Goal: Task Accomplishment & Management: Complete application form

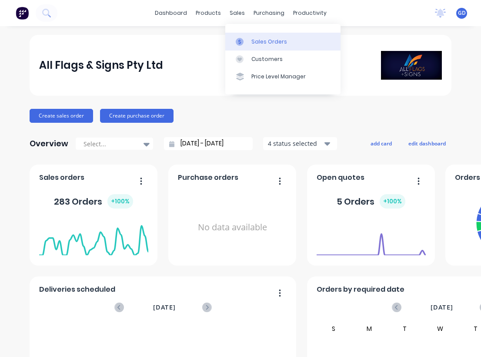
click at [257, 40] on div "Sales Orders" at bounding box center [269, 42] width 36 height 8
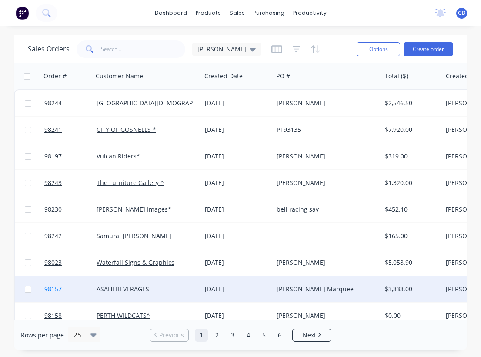
click at [58, 291] on span "98157" at bounding box center [52, 288] width 17 height 9
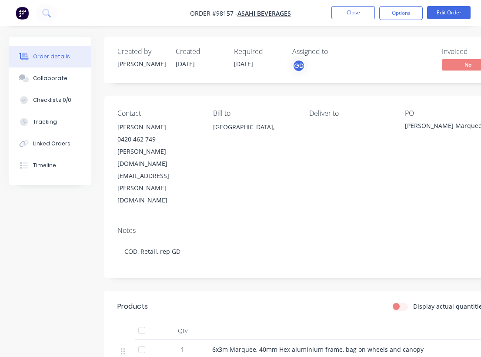
click at [295, 11] on nav "Order #98157 - ASAHI BEVERAGES Close Options Edit Order" at bounding box center [240, 13] width 481 height 26
drag, startPoint x: 302, startPoint y: 12, endPoint x: 288, endPoint y: 14, distance: 14.2
click at [288, 14] on nav "Order #98157 - ASAHI BEVERAGES Close Options Edit Order" at bounding box center [240, 13] width 481 height 26
click at [217, 8] on nav "Order #98157 - ASAHI BEVERAGES Close Options Edit Order" at bounding box center [240, 13] width 481 height 26
drag, startPoint x: 180, startPoint y: 10, endPoint x: 241, endPoint y: 13, distance: 60.5
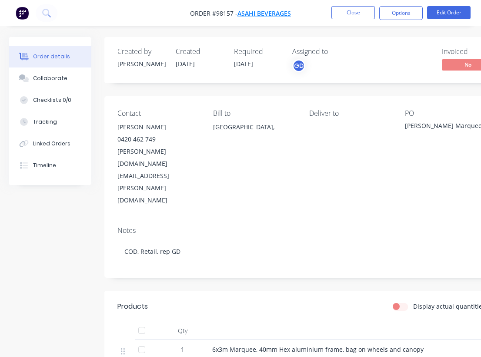
click at [241, 13] on nav "Order #98157 - ASAHI BEVERAGES Close Options Edit Order" at bounding box center [240, 13] width 481 height 26
copy span "Order #98157 -"
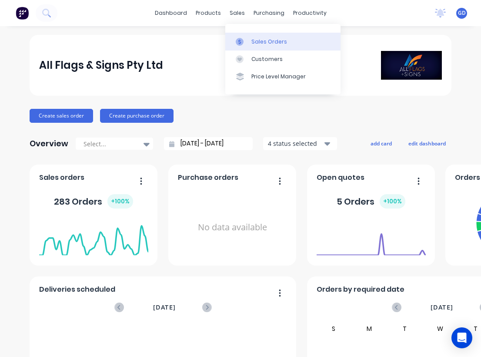
click at [256, 41] on div "Sales Orders" at bounding box center [269, 42] width 36 height 8
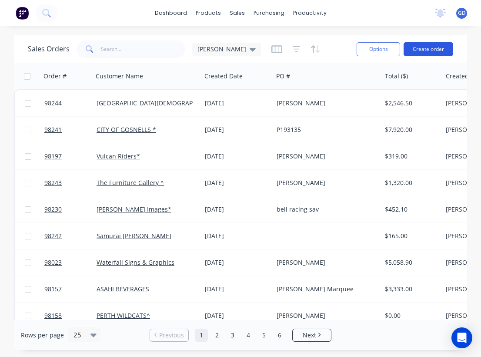
click at [432, 45] on button "Create order" at bounding box center [429, 49] width 50 height 14
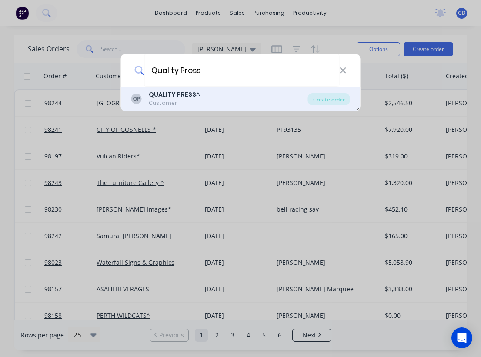
type input "Quality Press"
click at [182, 93] on b "QUALITY PRESS" at bounding box center [172, 94] width 47 height 9
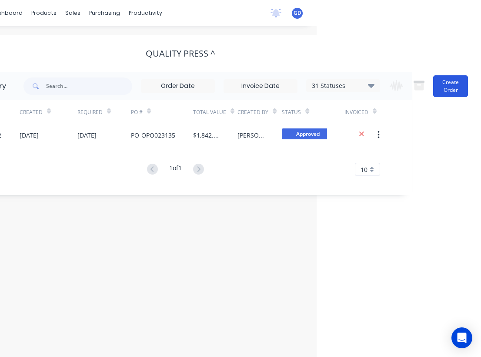
scroll to position [0, 164]
click at [455, 90] on button "Create Order" at bounding box center [450, 86] width 35 height 22
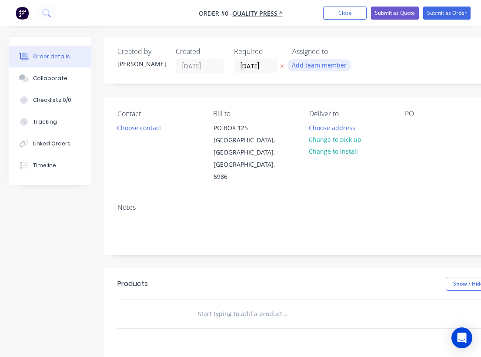
click at [310, 63] on button "Add team member" at bounding box center [319, 65] width 64 height 12
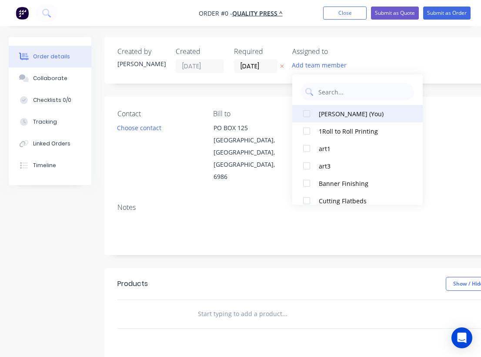
click at [323, 110] on div "[PERSON_NAME] (You)" at bounding box center [362, 113] width 87 height 9
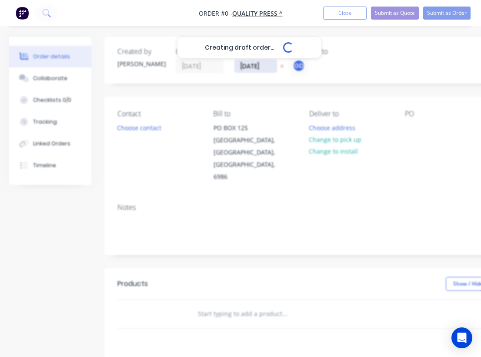
click at [246, 66] on div "Creating draft order... Loading... Order details Collaborate Checklists 0/0 Tra…" at bounding box center [302, 293] width 605 height 513
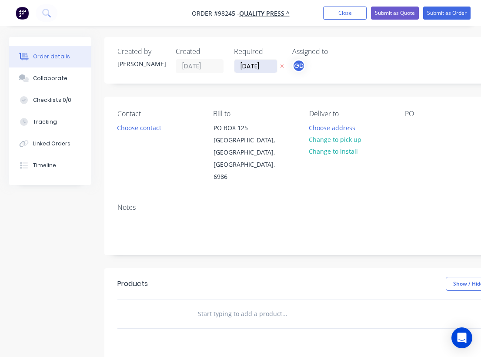
click at [257, 65] on input "[DATE]" at bounding box center [255, 66] width 43 height 13
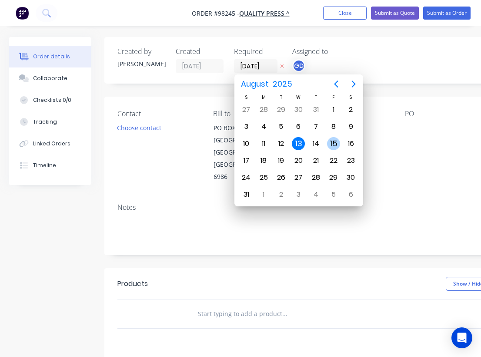
click at [337, 142] on div "15" at bounding box center [333, 143] width 13 height 13
type input "[DATE]"
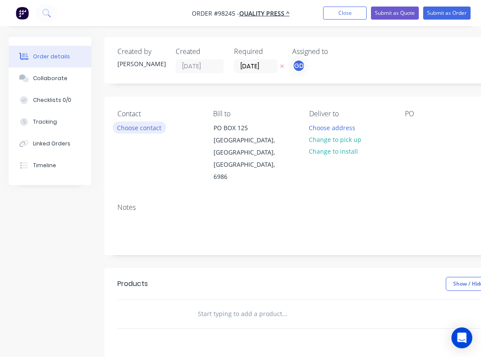
click at [159, 128] on button "Choose contact" at bounding box center [139, 127] width 53 height 12
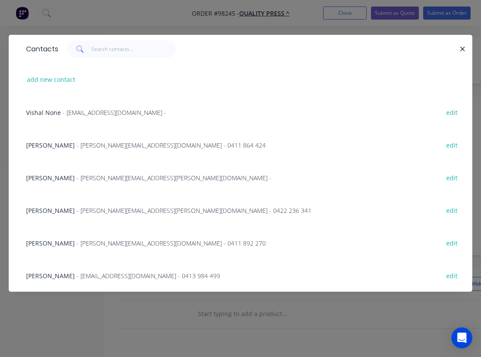
click at [46, 143] on span "[PERSON_NAME]" at bounding box center [50, 145] width 49 height 8
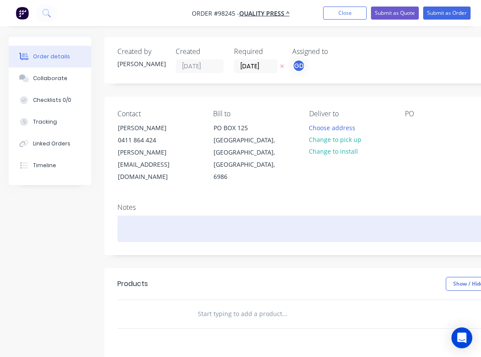
click at [124, 215] on div at bounding box center [349, 228] width 465 height 27
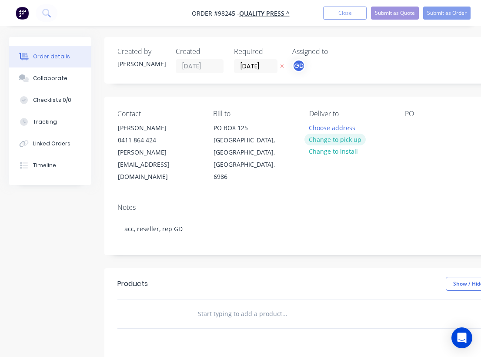
click at [336, 144] on button "Change to pick up" at bounding box center [335, 140] width 62 height 12
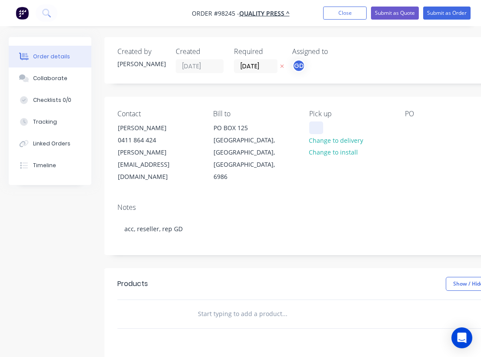
click at [322, 131] on div at bounding box center [316, 127] width 14 height 13
click at [224, 305] on input "text" at bounding box center [284, 313] width 174 height 17
paste input "Straight Media Wall V02 2900x2300mm Printed one side Frame & Carry Bag Included"
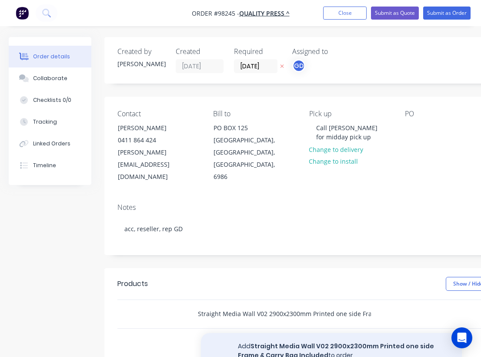
type input "Straight Media Wall V02 2900x2300mm Printed one side Frame & Carry Bag Included"
click at [282, 333] on button "Add Straight Media Wall V02 2900x2300mm Printed one side Frame & Carry Bag Incl…" at bounding box center [331, 351] width 261 height 36
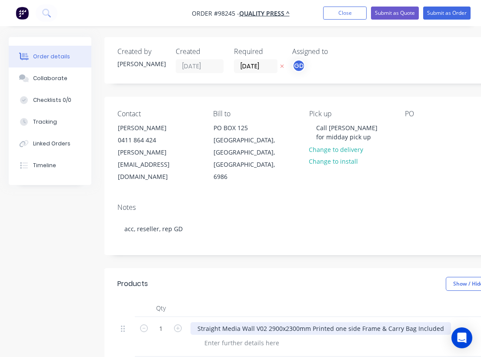
click at [196, 322] on div "Straight Media Wall V02 2900x2300mm Printed one side Frame & Carry Bag Included" at bounding box center [320, 328] width 261 height 13
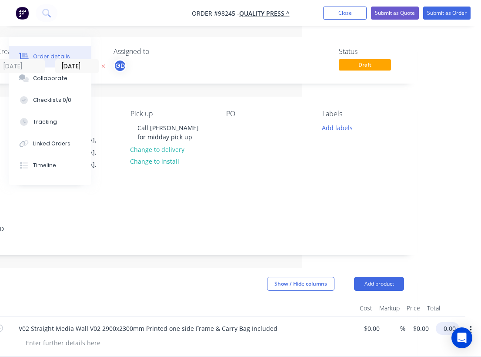
click at [447, 322] on input "0.00" at bounding box center [449, 328] width 20 height 13
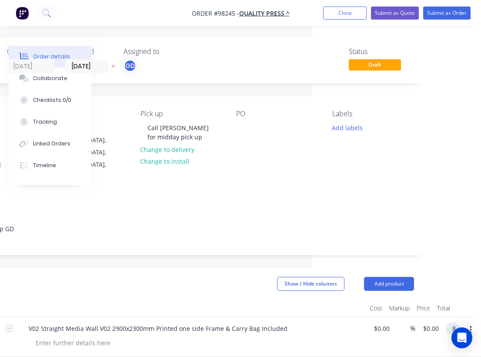
scroll to position [0, 169]
type input "$899.00"
click at [225, 299] on div at bounding box center [192, 307] width 348 height 17
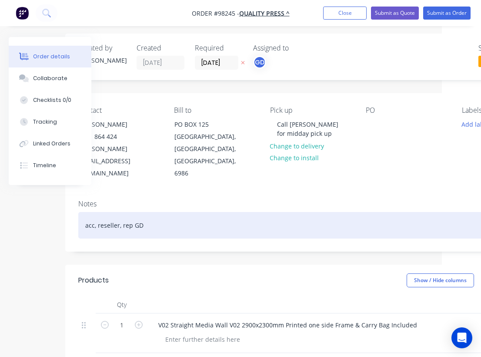
scroll to position [3, 39]
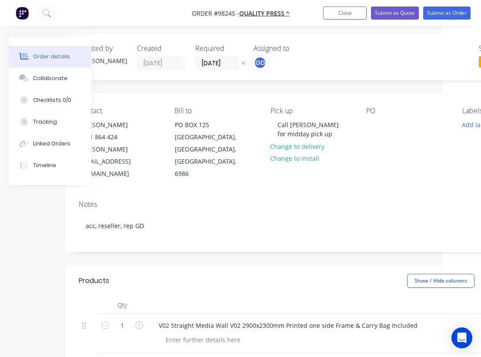
click at [80, 221] on div "Notes acc, reseller, rep GD" at bounding box center [311, 222] width 491 height 58
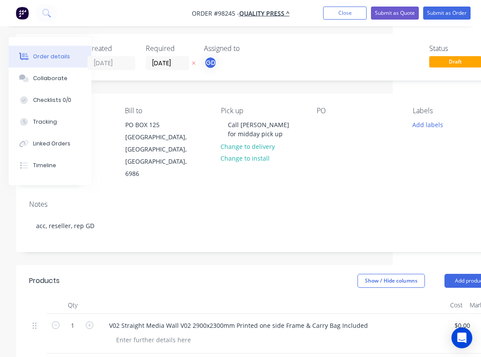
scroll to position [3, 128]
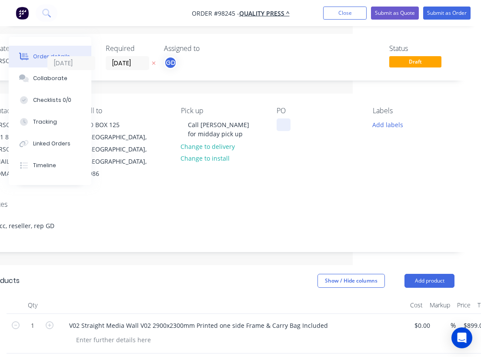
click at [279, 122] on div at bounding box center [284, 124] width 14 height 13
paste div
click at [379, 124] on button "Add labels" at bounding box center [387, 124] width 40 height 12
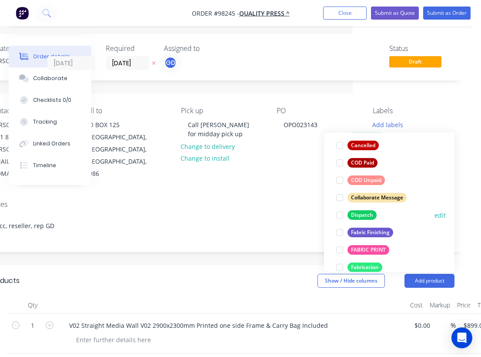
scroll to position [93, 0]
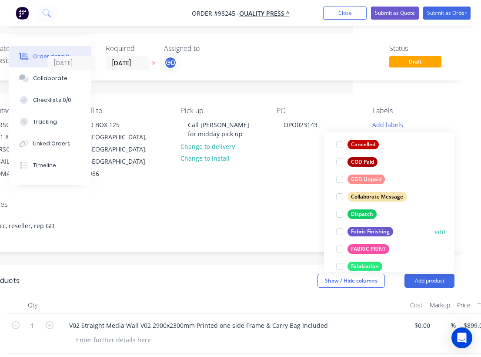
click at [374, 235] on div "Fabric Finishing" at bounding box center [370, 232] width 46 height 10
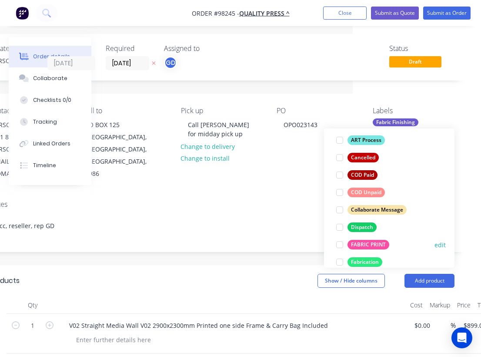
click at [374, 241] on div "FABRIC PRINT" at bounding box center [368, 245] width 42 height 10
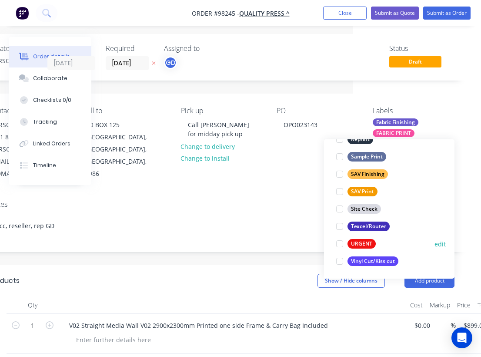
scroll to position [418, 0]
click at [363, 242] on div "URGENT" at bounding box center [361, 244] width 28 height 10
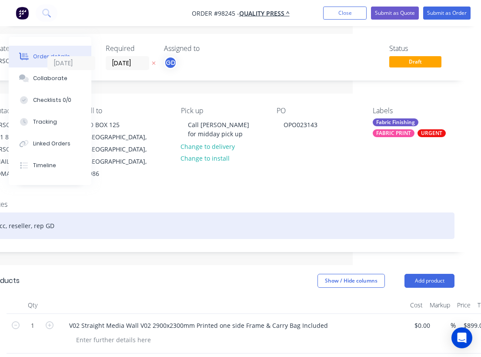
click at [253, 212] on div "acc, reseller, rep GD" at bounding box center [221, 225] width 465 height 27
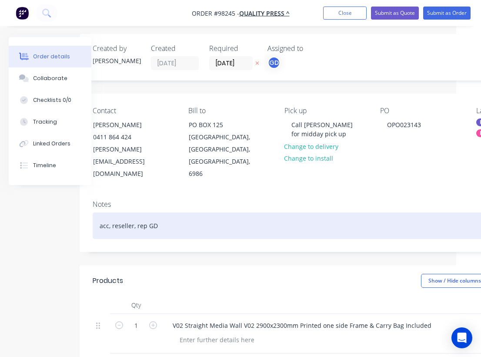
scroll to position [3, 0]
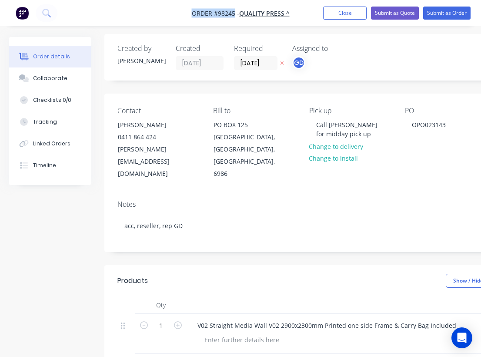
drag, startPoint x: 187, startPoint y: 7, endPoint x: 234, endPoint y: 13, distance: 47.5
click at [234, 13] on nav "Order #98245 - QUALITY PRESS ^ Add product Close Submit as Quote Submit as Order" at bounding box center [240, 13] width 481 height 26
copy span "Order #98245"
click at [341, 20] on nav "Order #98245 - QUALITY PRESS ^ Add product Close Submit as Quote Submit as Order" at bounding box center [240, 13] width 481 height 26
click at [341, 15] on button "Close" at bounding box center [344, 13] width 43 height 13
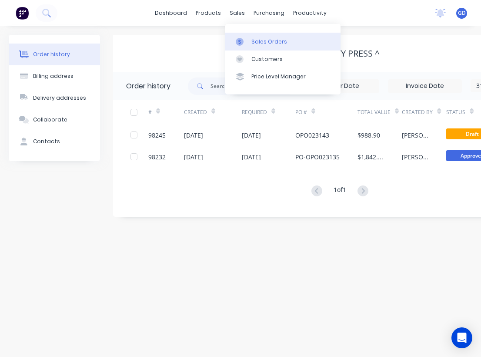
click at [255, 39] on div "Sales Orders" at bounding box center [269, 42] width 36 height 8
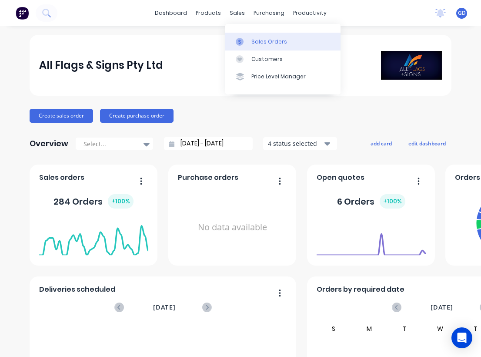
click at [261, 42] on div "Sales Orders" at bounding box center [269, 42] width 36 height 8
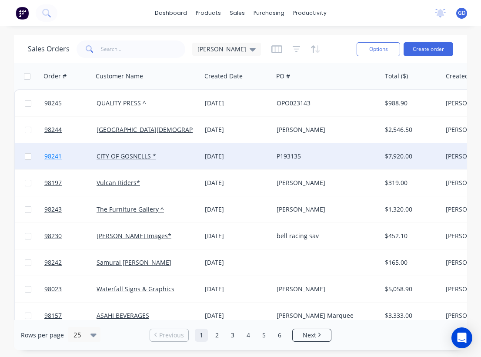
click at [57, 157] on span "98241" at bounding box center [52, 156] width 17 height 9
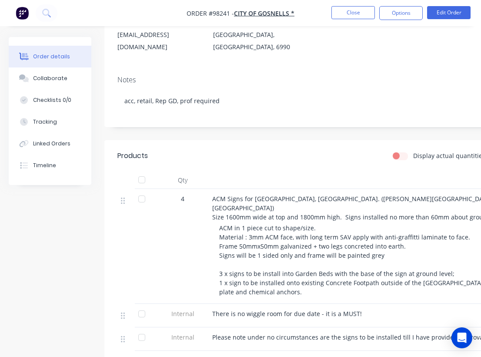
scroll to position [65, 0]
